Goal: Leave review/rating

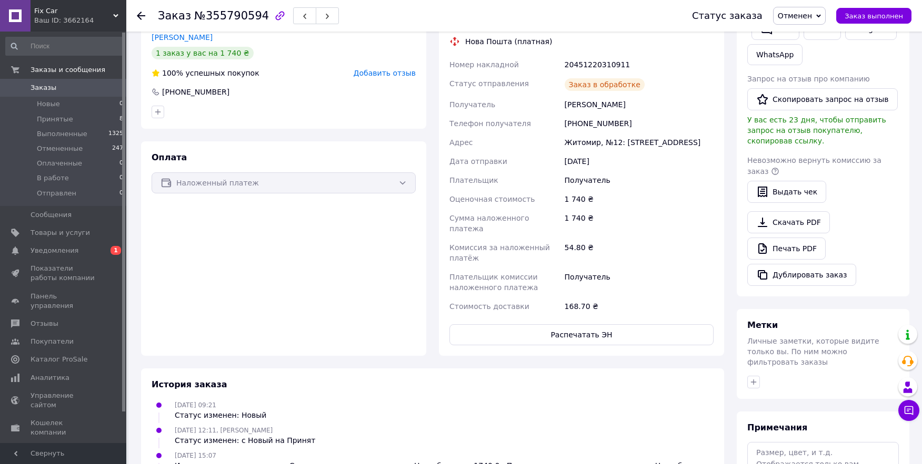
scroll to position [140, 0]
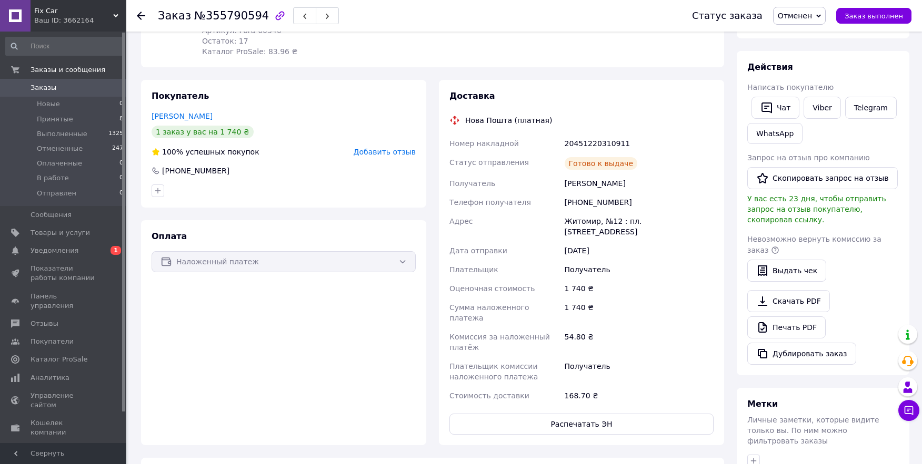
click at [371, 155] on span "Добавить отзыв" at bounding box center [384, 152] width 62 height 8
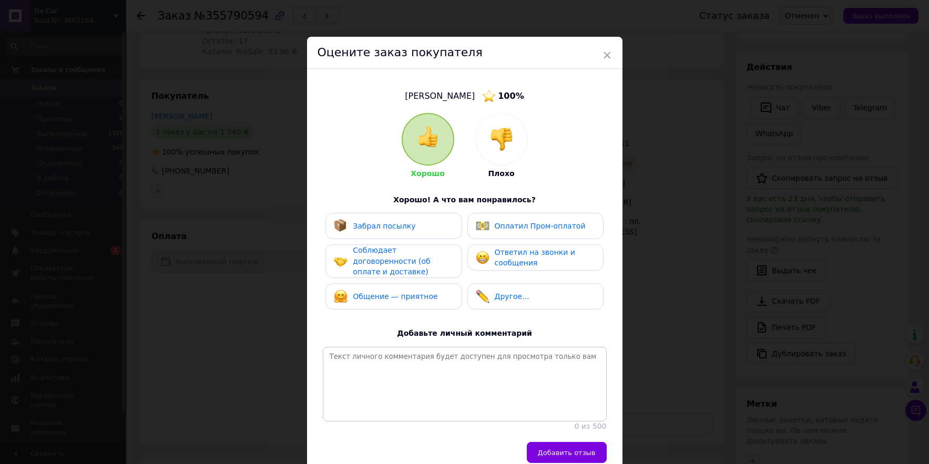
click at [364, 261] on span "Соблюдает договоренности (об оплате и доставке)" at bounding box center [391, 261] width 77 height 30
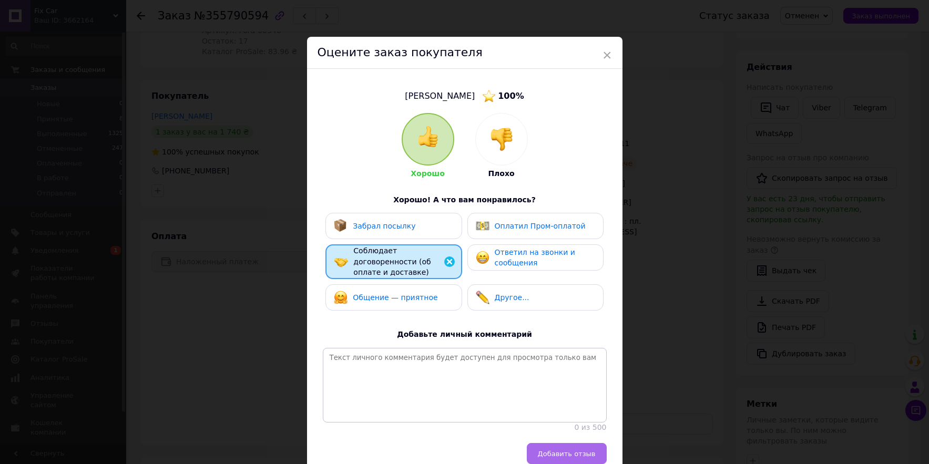
click at [562, 450] on span "Добавить отзыв" at bounding box center [567, 454] width 58 height 8
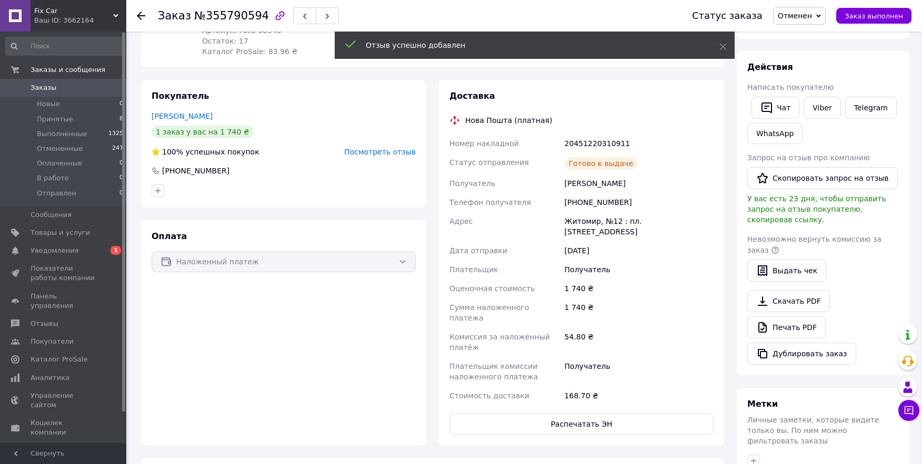
click at [335, 305] on div "Оплата Наложенный платеж" at bounding box center [283, 332] width 285 height 225
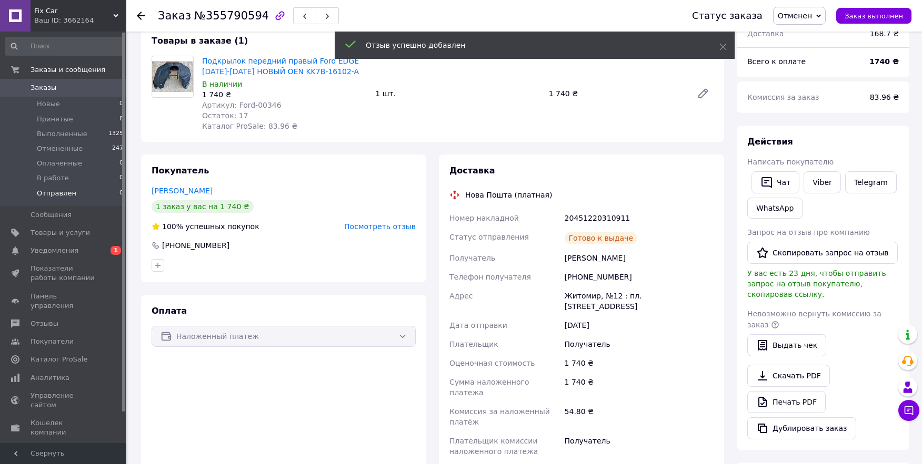
scroll to position [0, 0]
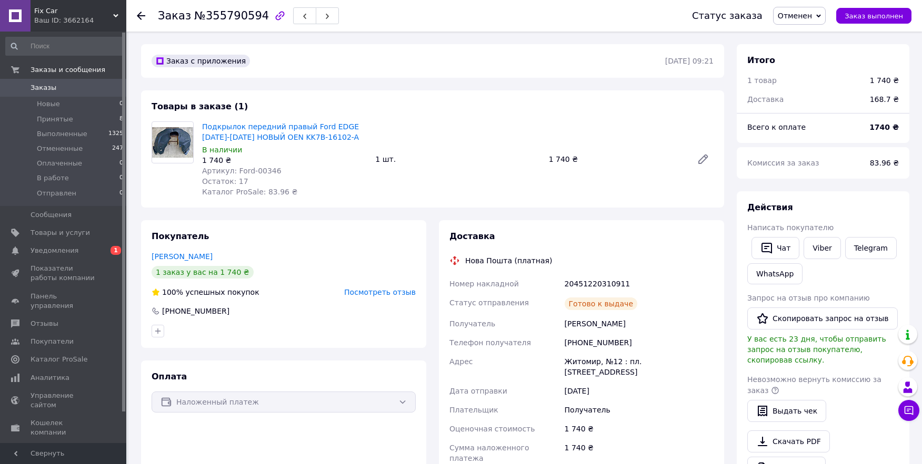
click at [60, 88] on span "Заказы" at bounding box center [64, 87] width 67 height 9
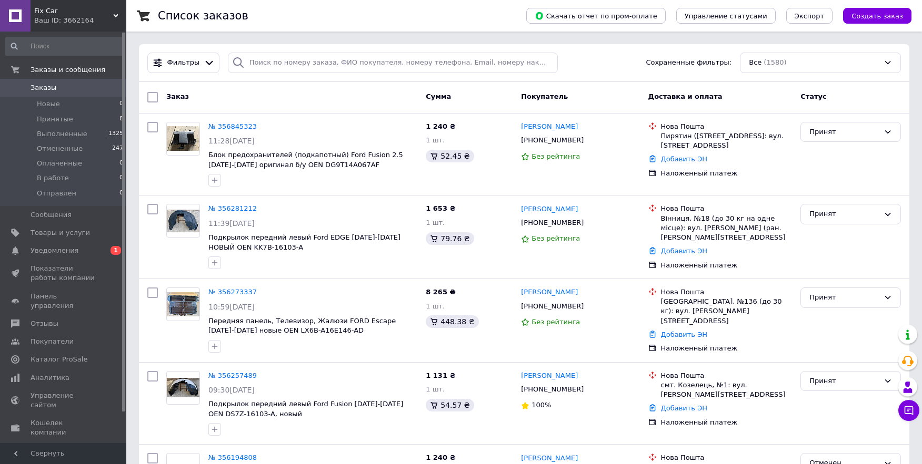
click at [331, 101] on div "Заказ" at bounding box center [291, 97] width 259 height 19
